Goal: Information Seeking & Learning: Learn about a topic

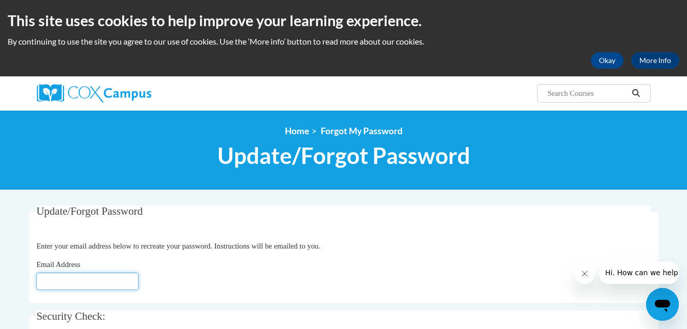
click at [77, 282] on input "Email Address" at bounding box center [87, 280] width 102 height 17
type input "[PERSON_NAME][EMAIL_ADDRESS][DOMAIN_NAME]"
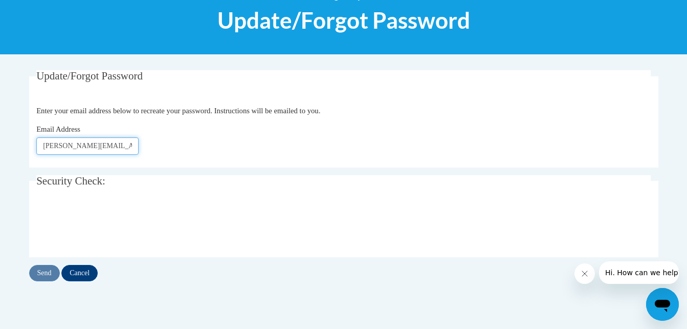
scroll to position [147, 0]
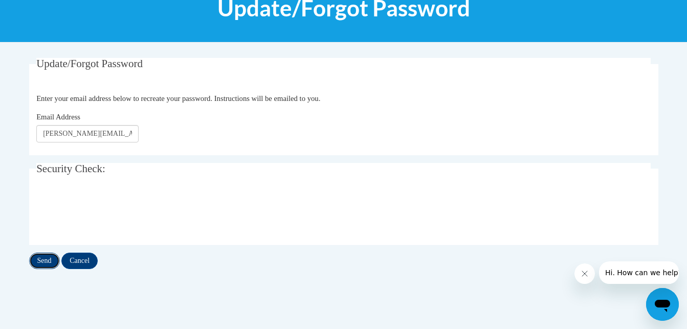
click at [49, 256] on input "Send" at bounding box center [44, 260] width 31 height 16
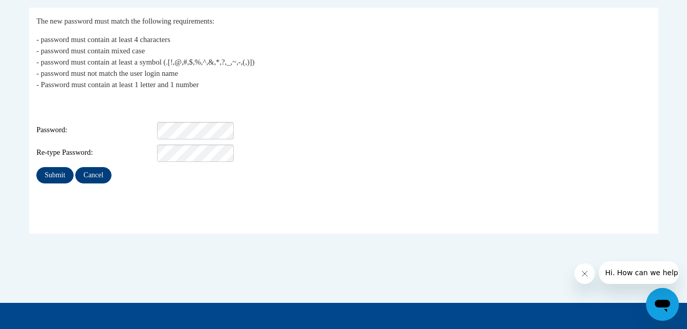
scroll to position [201, 0]
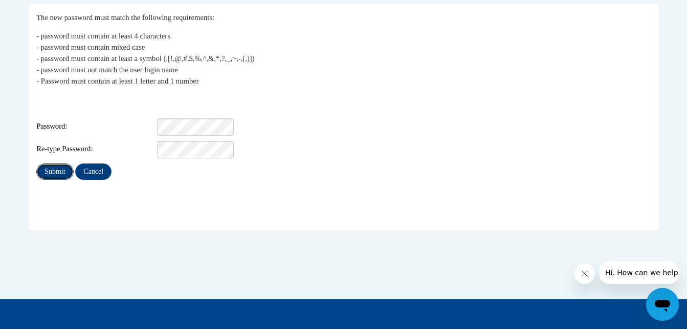
click at [61, 163] on input "Submit" at bounding box center [54, 171] width 37 height 16
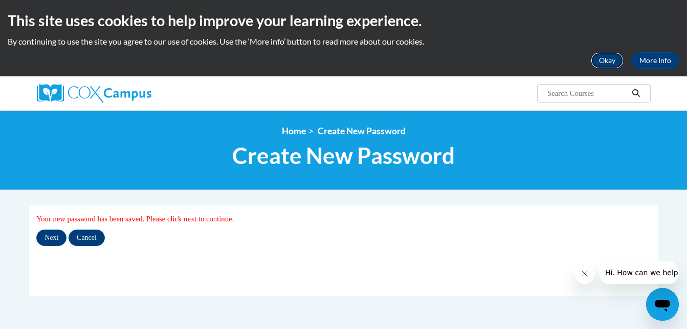
click at [605, 58] on button "Okay" at bounding box center [607, 60] width 33 height 16
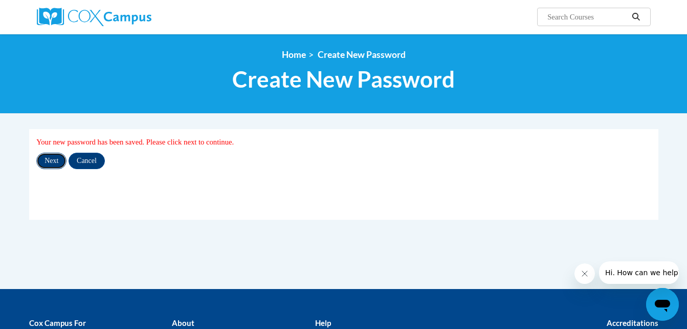
click at [59, 158] on input "Next" at bounding box center [51, 161] width 30 height 16
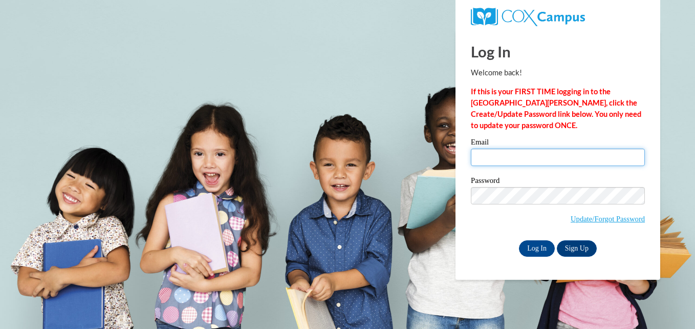
type input "reed.lm1@yahoo.com"
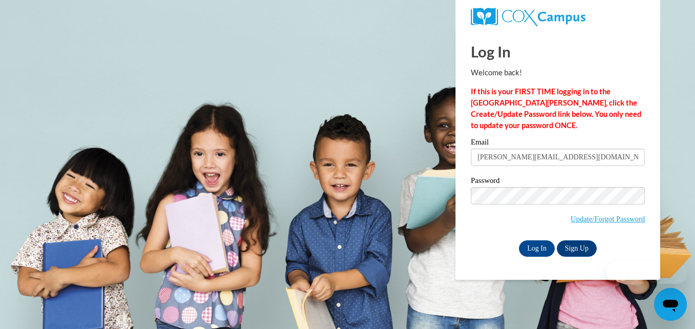
click at [508, 156] on input "reed.lm1@yahoo.com" at bounding box center [558, 156] width 174 height 17
click at [541, 243] on input "Log In" at bounding box center [537, 248] width 36 height 16
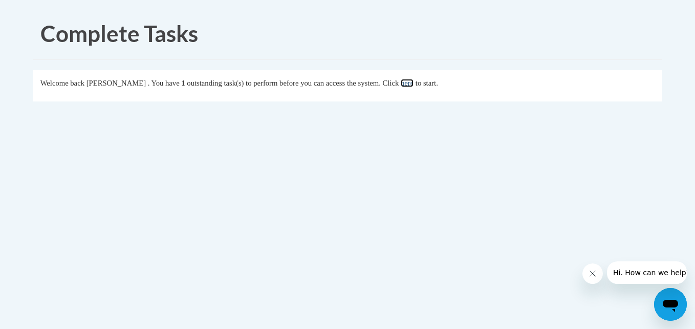
click at [414, 84] on link "here" at bounding box center [407, 83] width 13 height 8
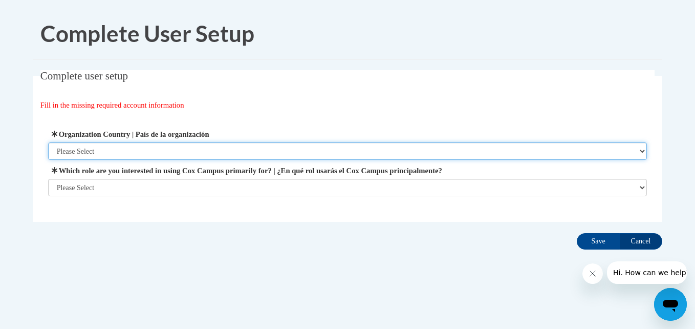
click at [232, 148] on select "Please Select United States | Estados Unidos Outside of the United States | Fue…" at bounding box center [347, 150] width 599 height 17
select select "ad49bcad-a171-4b2e-b99c-48b446064914"
click at [48, 142] on select "Please Select United States | Estados Unidos Outside of the United States | Fue…" at bounding box center [347, 150] width 599 height 17
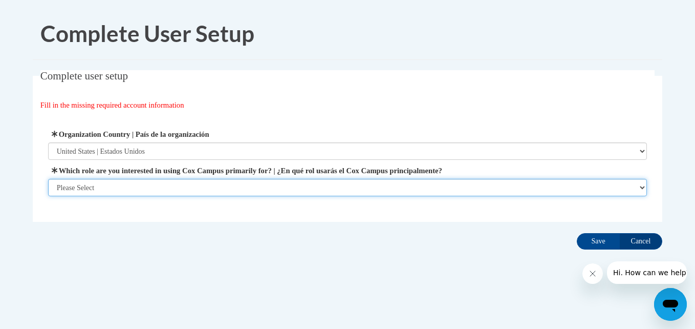
click at [257, 188] on select "Please Select College/University | Colegio/Universidad Community/Nonprofit Part…" at bounding box center [347, 187] width 599 height 17
select select "fbf2d438-af2f-41f8-98f1-81c410e29de3"
click at [48, 196] on select "Please Select College/University | Colegio/Universidad Community/Nonprofit Part…" at bounding box center [347, 187] width 599 height 17
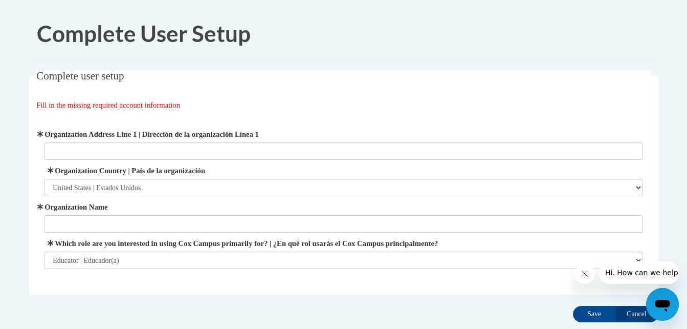
click at [583, 276] on icon "Close message from company" at bounding box center [584, 273] width 8 height 8
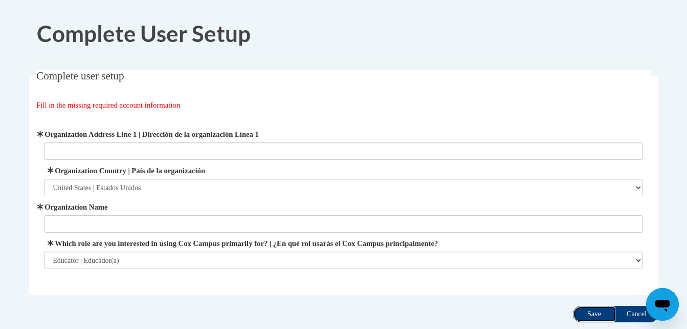
click at [598, 313] on input "Save" at bounding box center [594, 314] width 43 height 16
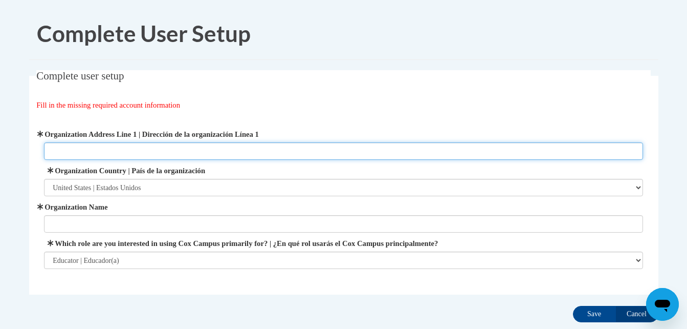
click at [472, 148] on input "Organization Address Line 1 | Dirección de la organización Línea 1" at bounding box center [343, 150] width 599 height 17
type input "[STREET_ADDRESS]"
type input "Almost Home"
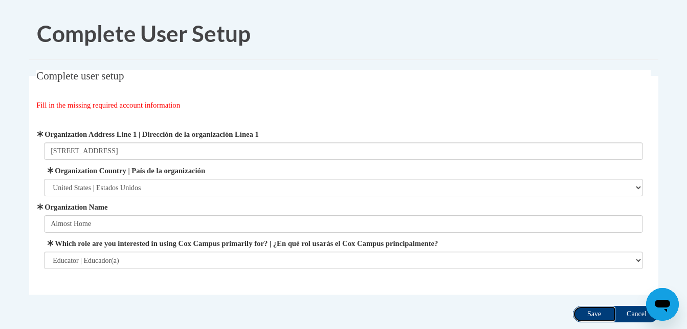
click at [590, 316] on input "Save" at bounding box center [594, 314] width 43 height 16
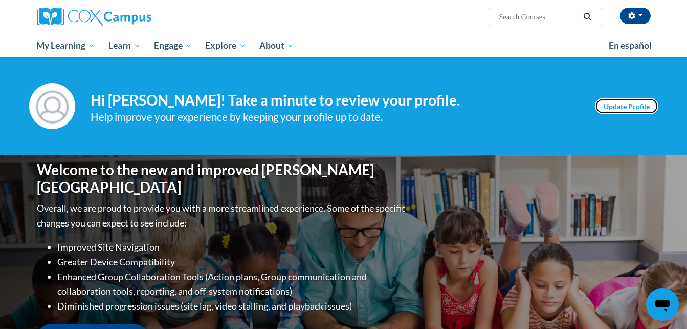
click at [629, 104] on link "Update Profile" at bounding box center [626, 106] width 63 height 16
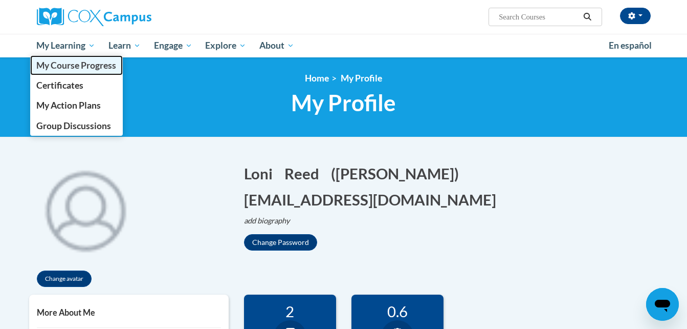
click at [83, 66] on span "My Course Progress" at bounding box center [76, 65] width 80 height 11
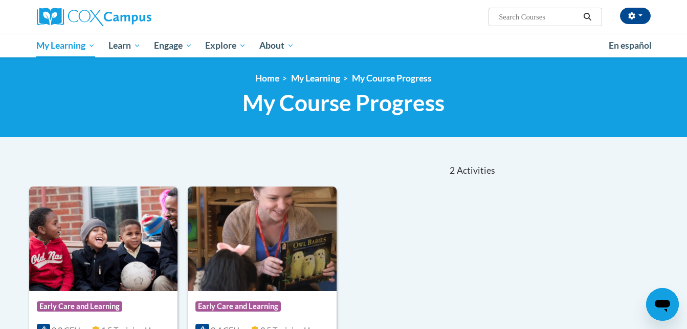
click at [546, 18] on input "Search..." at bounding box center [539, 17] width 82 height 12
paste input "This Is How We Do It: Using Procedures, Routines, and Rituals As Effective Mana…"
type input "This Is How We Do It: Using Procedures, Routines, and Rituals As Effective Mana…"
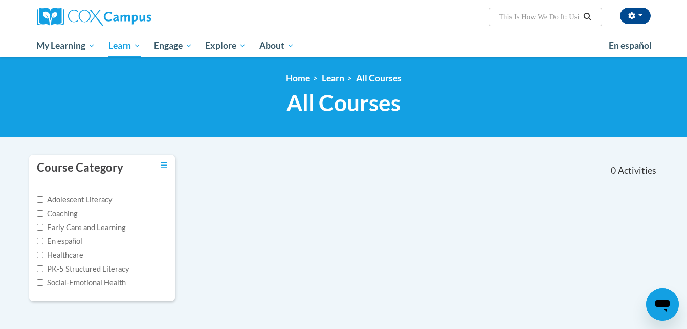
click at [556, 13] on input "This Is How We Do It: Using Procedures, Routines, and Rituals As Effective Mana…" at bounding box center [539, 17] width 82 height 12
drag, startPoint x: 569, startPoint y: 17, endPoint x: 636, endPoint y: 16, distance: 66.5
click at [636, 16] on div "Loni Reed (America/New_York UTC-04:00) My Profile Inbox My Transcripts Log Out …" at bounding box center [449, 13] width 420 height 26
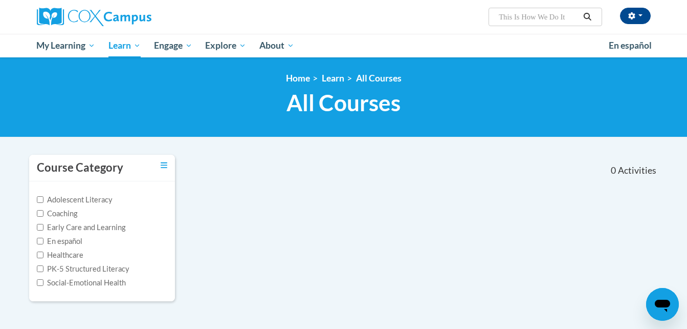
type input "This Is How We Do It"
click at [590, 13] on icon "Search" at bounding box center [587, 17] width 9 height 8
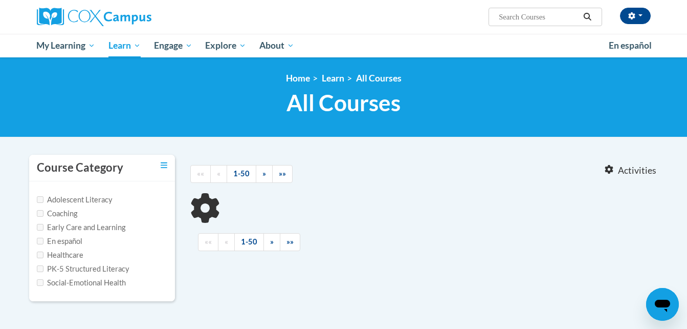
type input "This Is How We Do It"
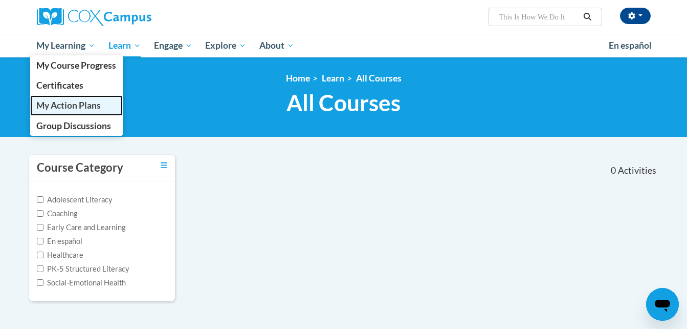
click at [84, 102] on span "My Action Plans" at bounding box center [68, 105] width 64 height 11
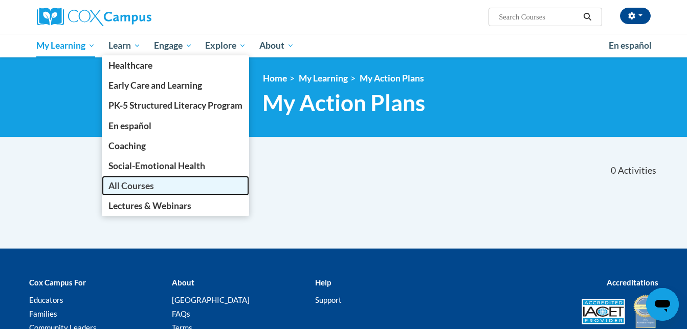
click at [150, 185] on span "All Courses" at bounding box center [131, 185] width 46 height 11
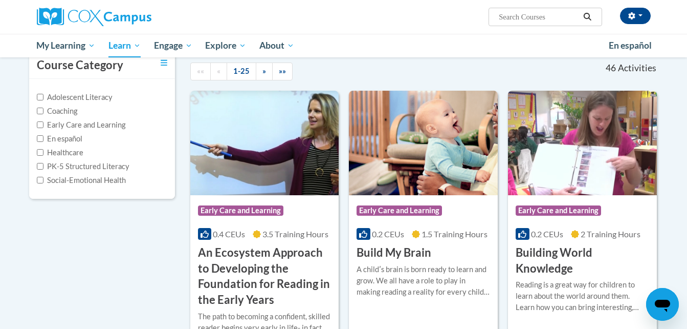
scroll to position [117, 0]
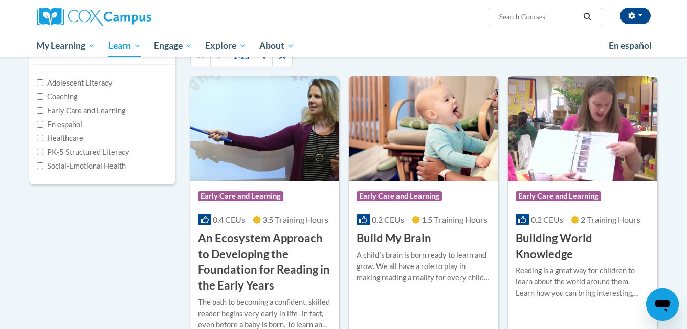
click at [565, 14] on input "Search..." at bounding box center [539, 17] width 82 height 12
type input "This"
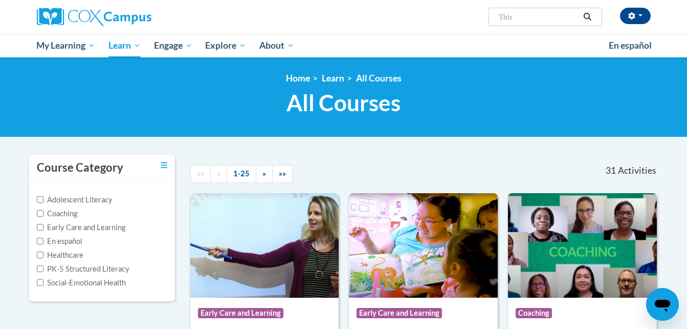
click at [541, 17] on input "This" at bounding box center [539, 17] width 82 height 12
type input "This Is How We Do It"
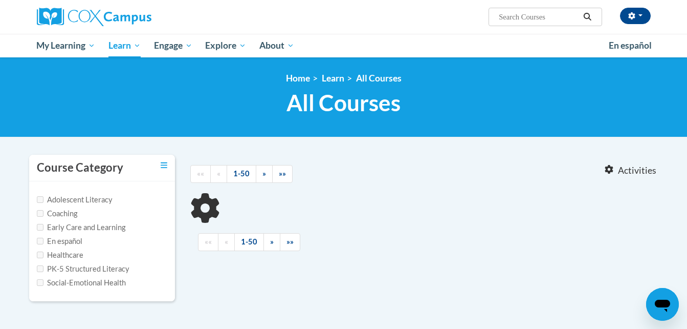
type input "This Is How We Do It"
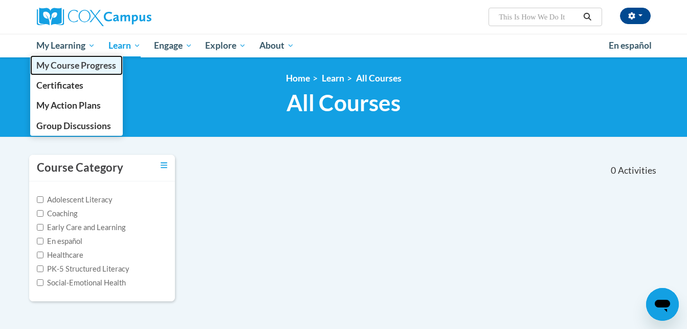
click at [90, 64] on span "My Course Progress" at bounding box center [76, 65] width 80 height 11
